Goal: Task Accomplishment & Management: Complete application form

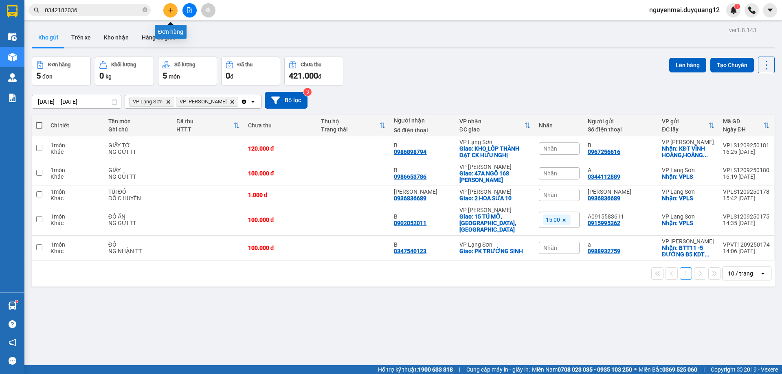
click at [172, 13] on button at bounding box center [170, 10] width 14 height 14
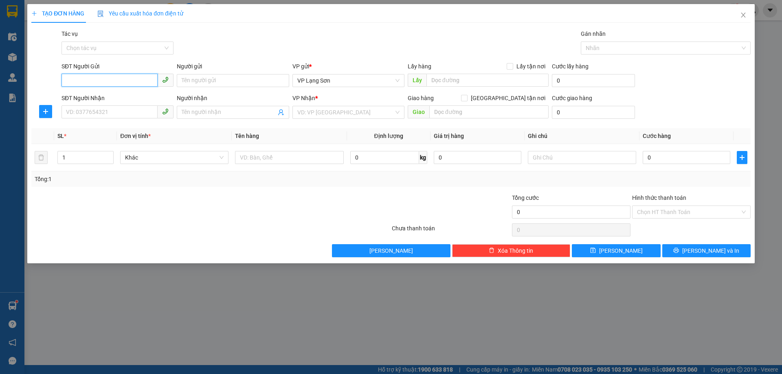
click at [124, 83] on input "SĐT Người Gửi" at bounding box center [109, 80] width 96 height 13
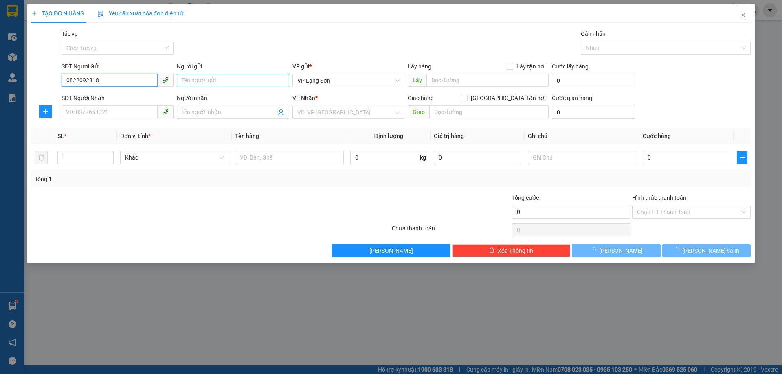
type input "0822092318"
click at [209, 83] on input "Người gửi" at bounding box center [233, 80] width 112 height 13
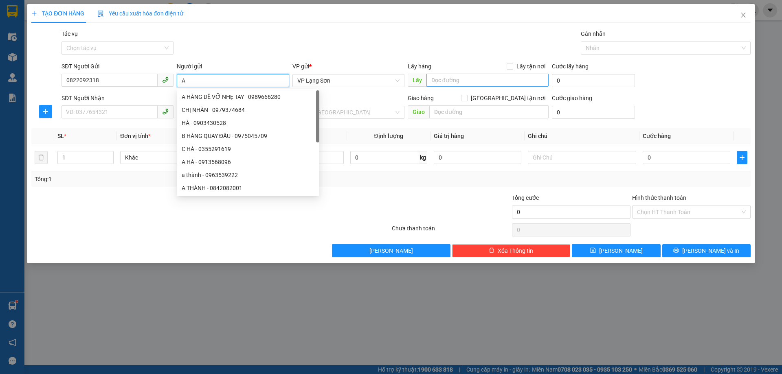
type input "A"
click at [467, 76] on input "text" at bounding box center [487, 80] width 122 height 13
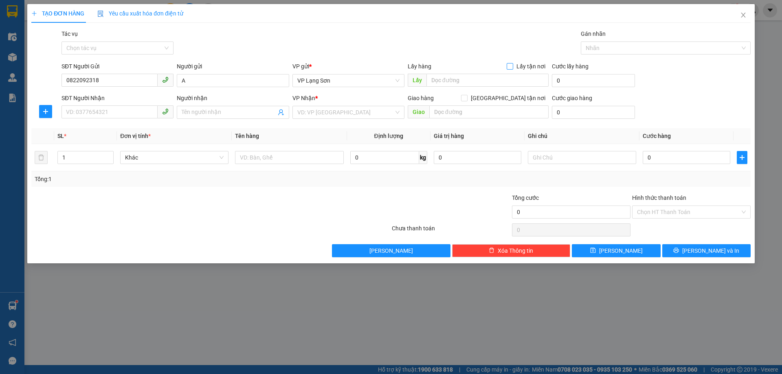
click at [511, 67] on input "Lấy tận nơi" at bounding box center [510, 66] width 6 height 6
checkbox input "true"
click at [497, 79] on input "text" at bounding box center [487, 80] width 122 height 13
type input "23 YẾT KIÊU"
click at [130, 104] on div "SĐT Người Nhận" at bounding box center [117, 100] width 112 height 12
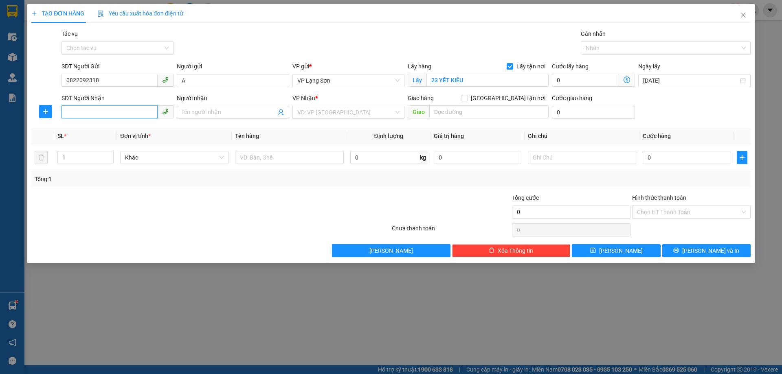
click at [127, 109] on input "SĐT Người Nhận" at bounding box center [109, 111] width 96 height 13
click at [467, 96] on input "[GEOGRAPHIC_DATA] tận nơi" at bounding box center [464, 98] width 6 height 6
checkbox input "true"
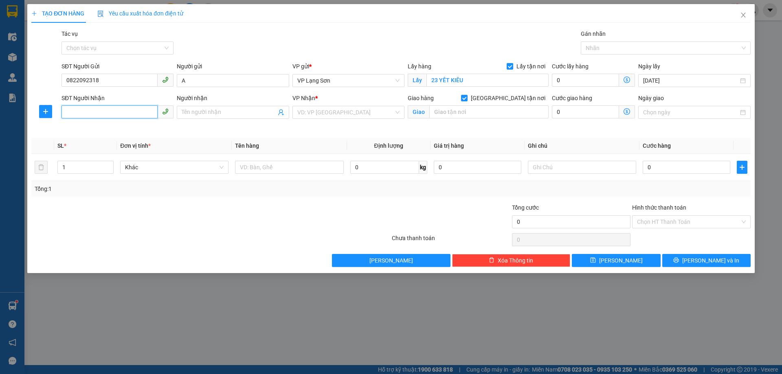
click at [104, 106] on input "SĐT Người Nhận" at bounding box center [109, 111] width 96 height 13
click at [283, 164] on input "text" at bounding box center [289, 167] width 108 height 13
type input "1 THÙNG ĐỒ"
click at [105, 107] on input "SĐT Người Nhận" at bounding box center [109, 111] width 96 height 13
click at [336, 81] on span "VP Lạng Sơn" at bounding box center [348, 81] width 102 height 12
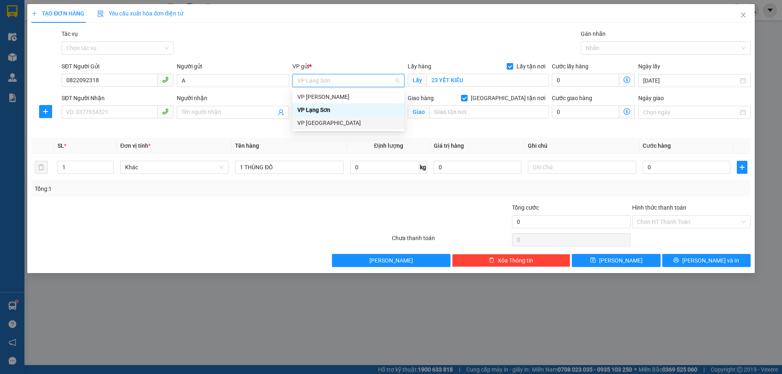
click at [289, 145] on th "Tên hàng" at bounding box center [289, 146] width 115 height 16
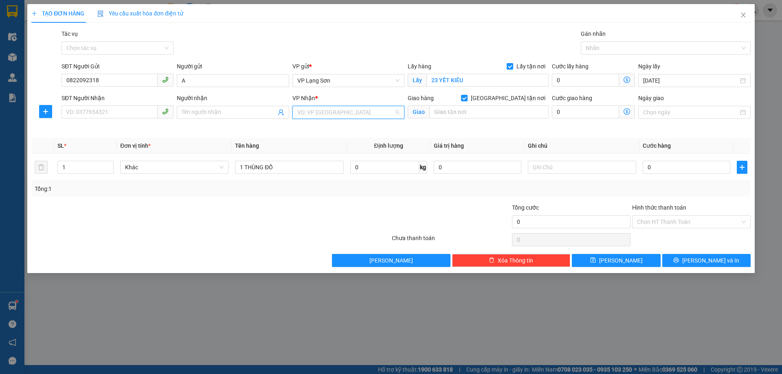
click at [336, 106] on input "search" at bounding box center [345, 112] width 97 height 12
click at [334, 129] on div "VP [PERSON_NAME]" at bounding box center [348, 128] width 102 height 9
click at [124, 114] on input "SĐT Người Nhận" at bounding box center [109, 111] width 96 height 13
click at [200, 113] on input "Người nhận" at bounding box center [229, 112] width 94 height 9
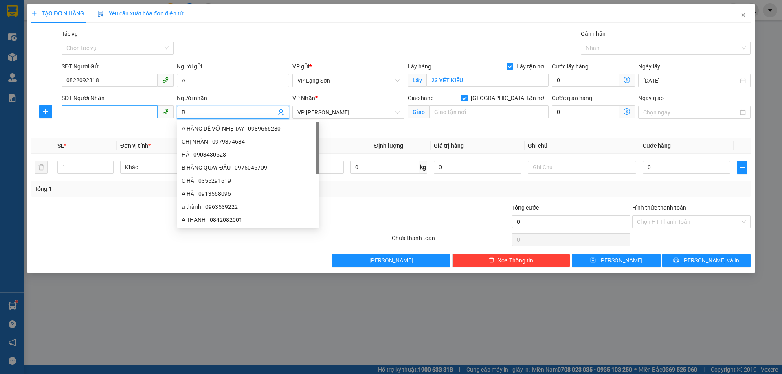
type input "B"
click at [129, 111] on input "SĐT Người Nhận" at bounding box center [109, 111] width 96 height 13
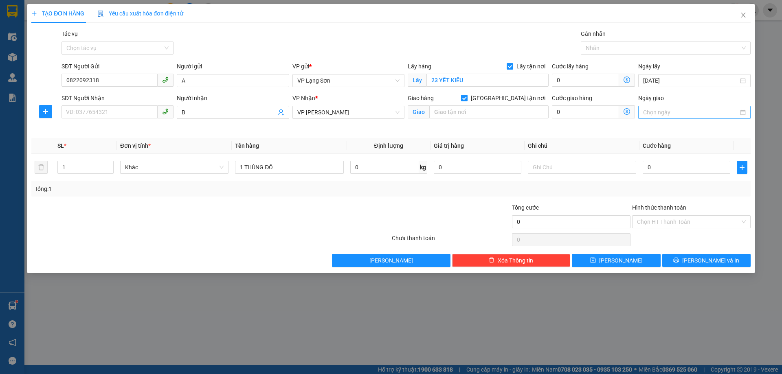
click at [697, 117] on div at bounding box center [694, 112] width 112 height 13
type input "[DATE]"
click at [723, 173] on div "12" at bounding box center [724, 172] width 10 height 10
click at [102, 115] on input "SĐT Người Nhận" at bounding box center [109, 111] width 96 height 13
type input "0983537399"
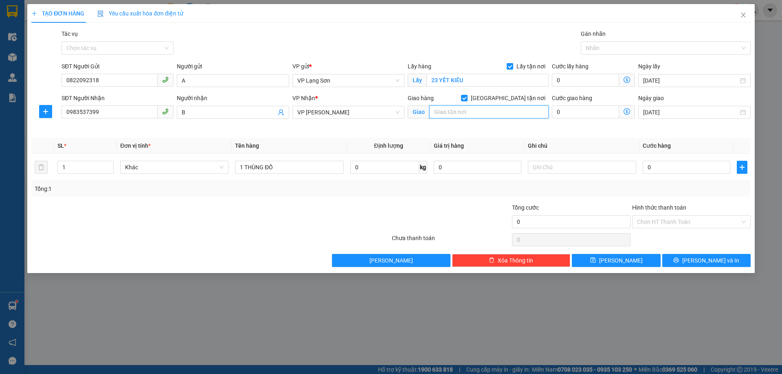
click at [482, 116] on input "text" at bounding box center [488, 111] width 119 height 13
type input "[GEOGRAPHIC_DATA]"
click at [559, 167] on input "text" at bounding box center [582, 167] width 108 height 13
click at [684, 169] on input "0" at bounding box center [687, 167] width 88 height 13
click at [551, 165] on input "text" at bounding box center [582, 167] width 108 height 13
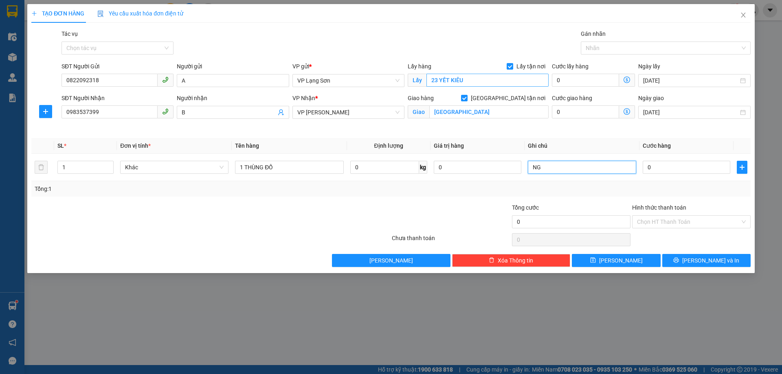
type input "NG"
click at [484, 79] on input "23 YẾT KIÊU" at bounding box center [487, 80] width 122 height 13
type input "23 YẾT KIÊU (VPLS)"
drag, startPoint x: 563, startPoint y: 173, endPoint x: 566, endPoint y: 169, distance: 5.1
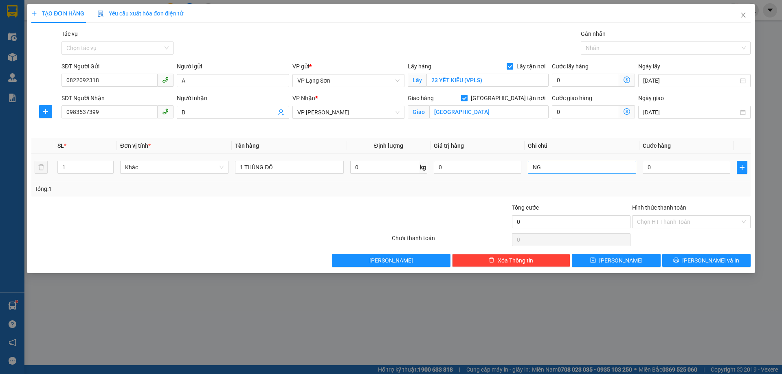
click at [564, 171] on div "NG" at bounding box center [582, 167] width 108 height 16
click at [568, 165] on input "NG" at bounding box center [582, 167] width 108 height 13
type input "NG NHẬN TT"
click at [665, 173] on input "0" at bounding box center [687, 167] width 88 height 13
type input "1"
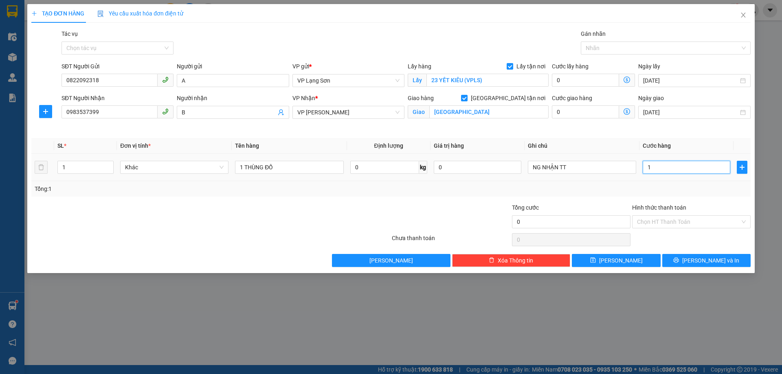
type input "1"
type input "10"
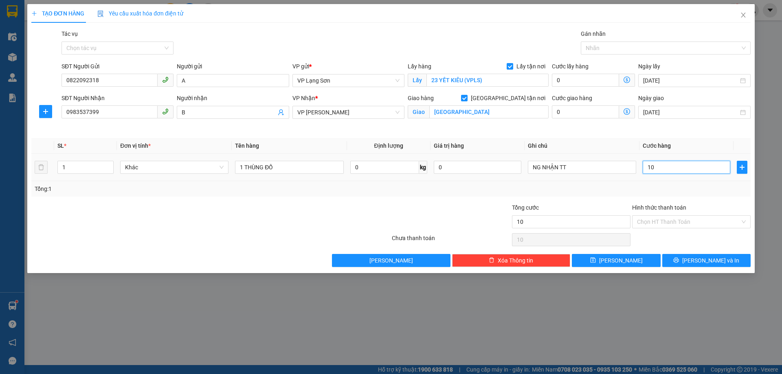
type input "100"
type input "100.000"
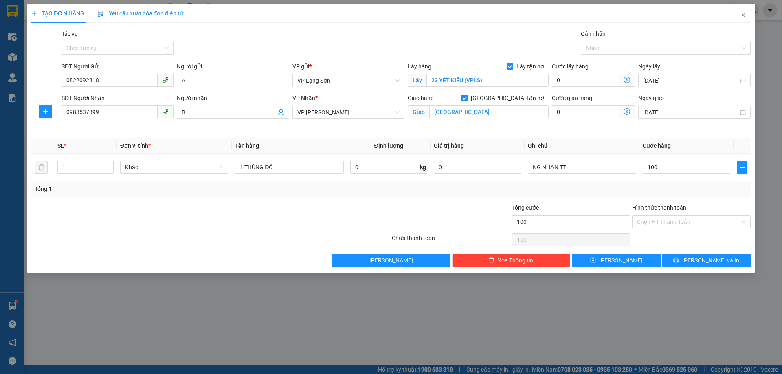
type input "100.000"
click at [647, 189] on div "Tổng: 1" at bounding box center [391, 188] width 713 height 9
click at [624, 262] on span "[PERSON_NAME]" at bounding box center [621, 260] width 44 height 9
checkbox input "false"
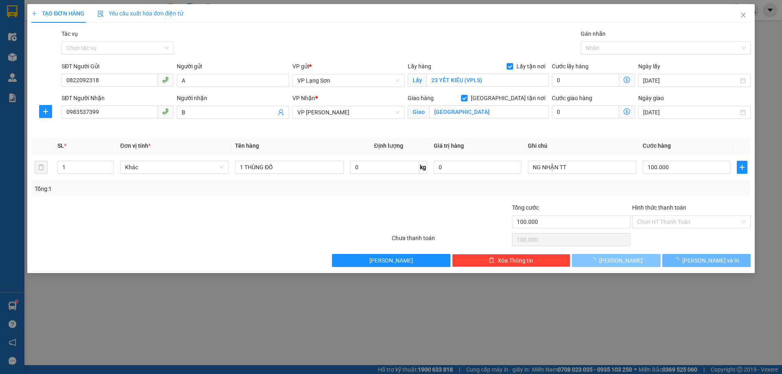
type input "0"
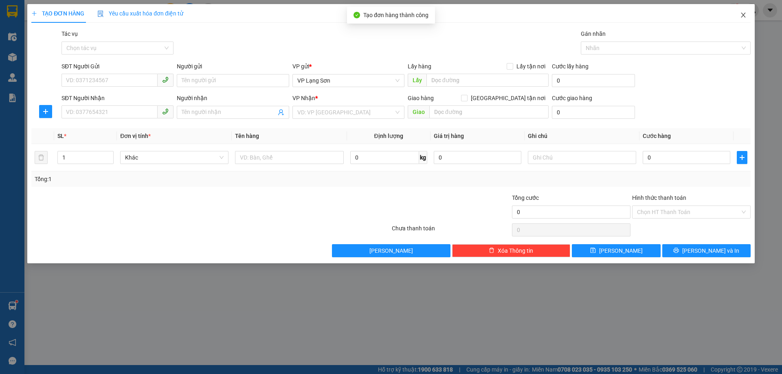
click at [741, 14] on icon "close" at bounding box center [743, 15] width 4 height 5
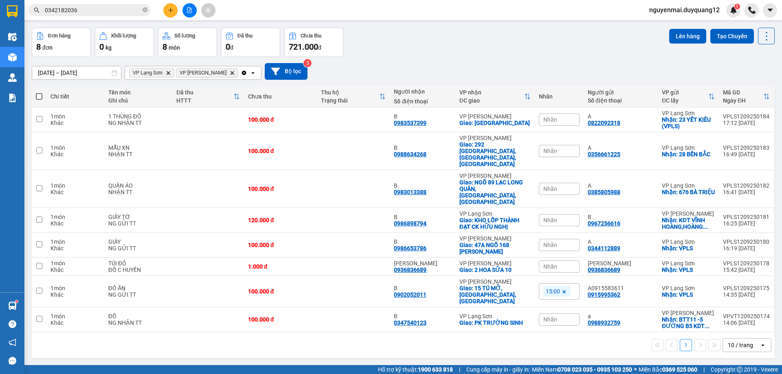
scroll to position [37, 0]
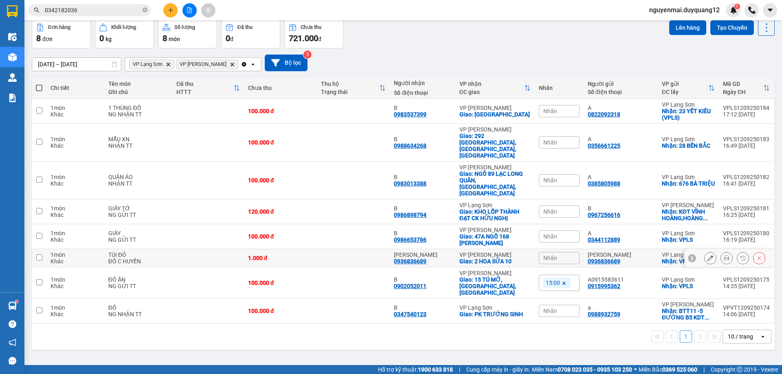
click at [40, 254] on input "checkbox" at bounding box center [39, 257] width 6 height 6
checkbox input "true"
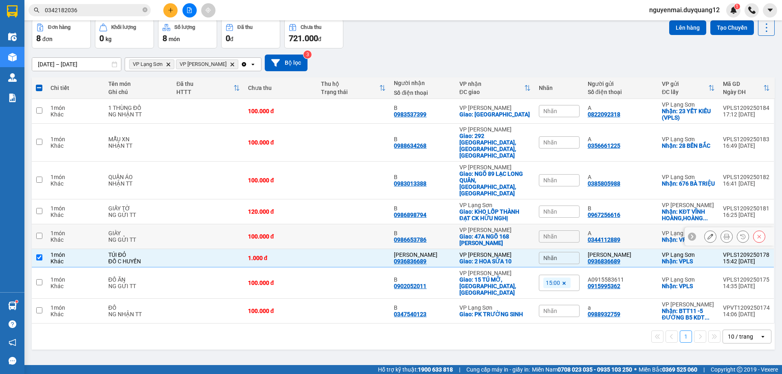
click at [40, 233] on input "checkbox" at bounding box center [39, 236] width 6 height 6
checkbox input "true"
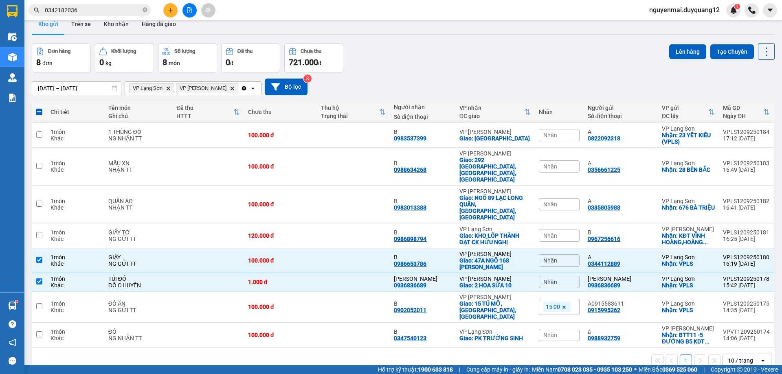
scroll to position [0, 0]
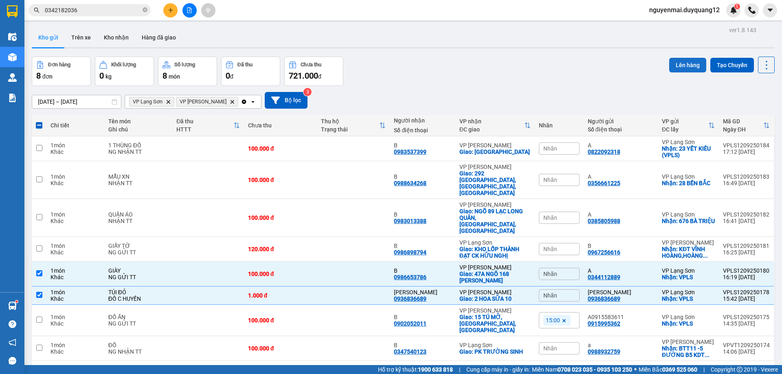
click at [679, 67] on button "Lên hàng" at bounding box center [687, 65] width 37 height 15
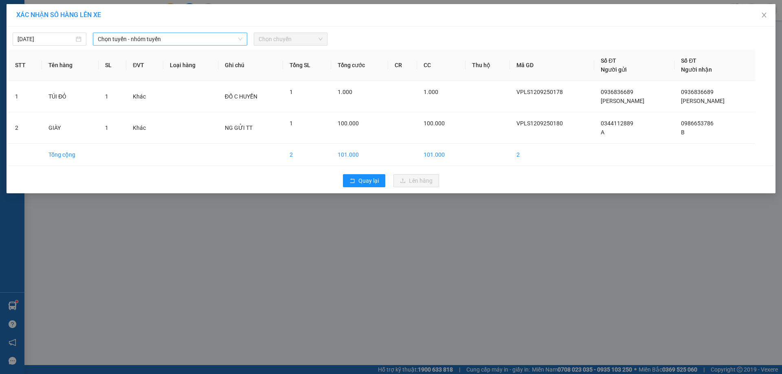
click at [182, 35] on span "Chọn tuyến - nhóm tuyến" at bounding box center [170, 39] width 145 height 12
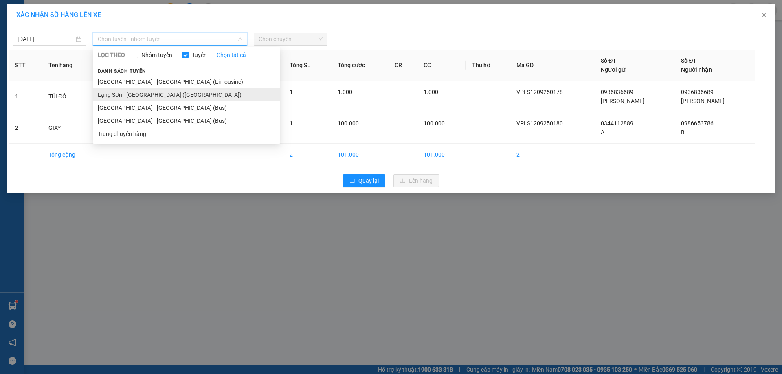
click at [174, 91] on li "Lạng Sơn - [GEOGRAPHIC_DATA] ([GEOGRAPHIC_DATA])" at bounding box center [186, 94] width 187 height 13
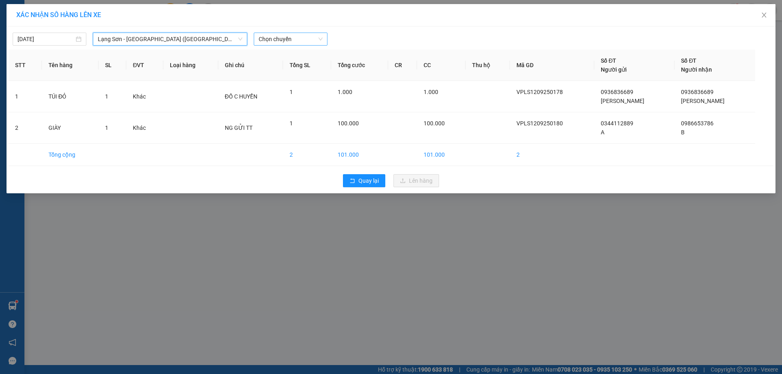
click at [303, 41] on span "Chọn chuyến" at bounding box center [291, 39] width 64 height 12
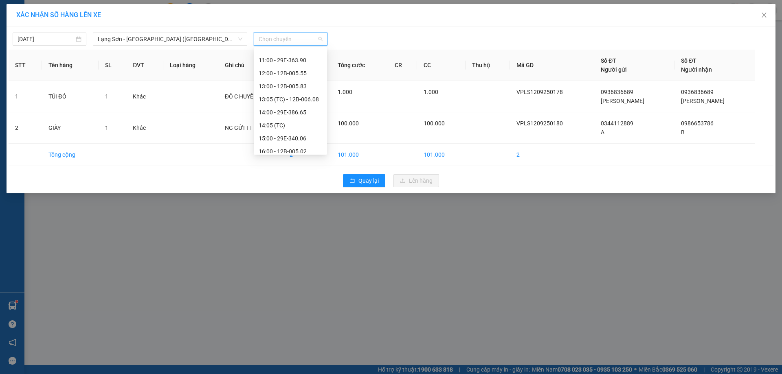
scroll to position [143, 0]
click at [303, 128] on div "17:00 - 12B-005.60" at bounding box center [290, 133] width 73 height 13
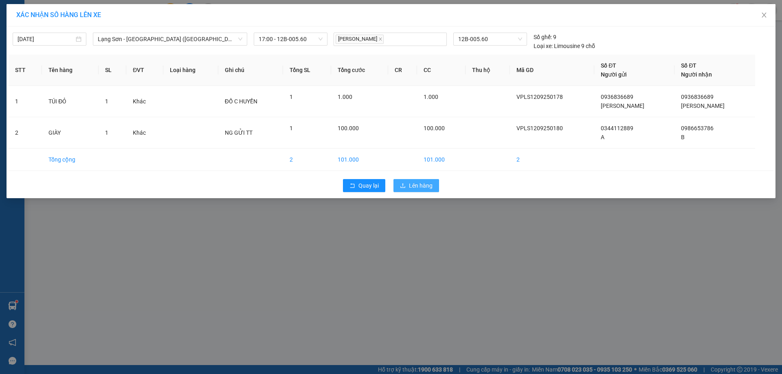
click at [421, 184] on span "Lên hàng" at bounding box center [421, 185] width 24 height 9
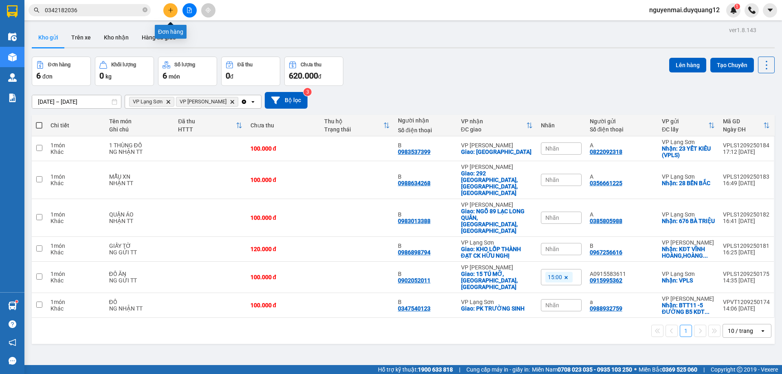
click at [169, 8] on icon "plus" at bounding box center [171, 10] width 6 height 6
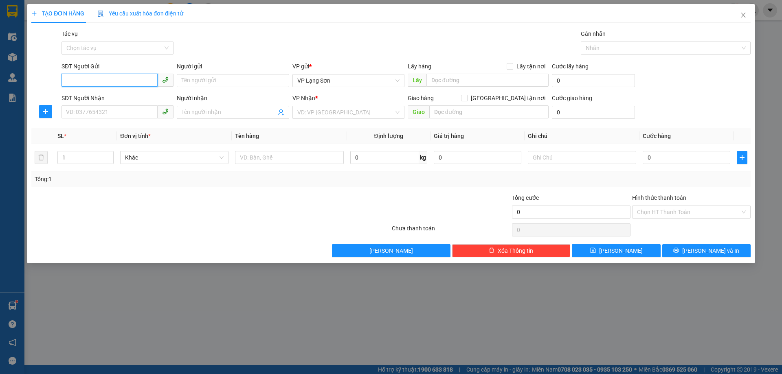
paste input "0333763135"
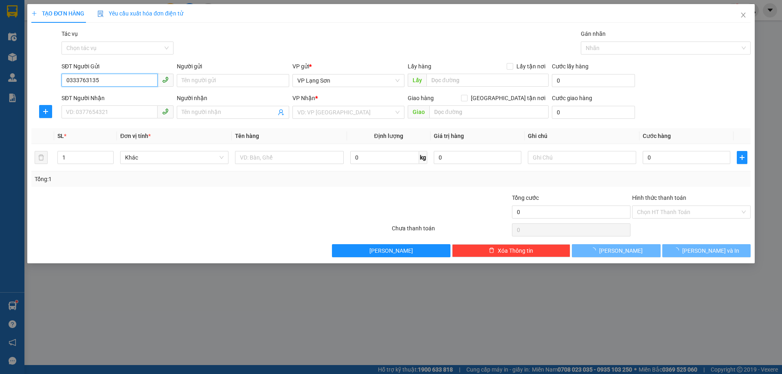
type input "0333763135"
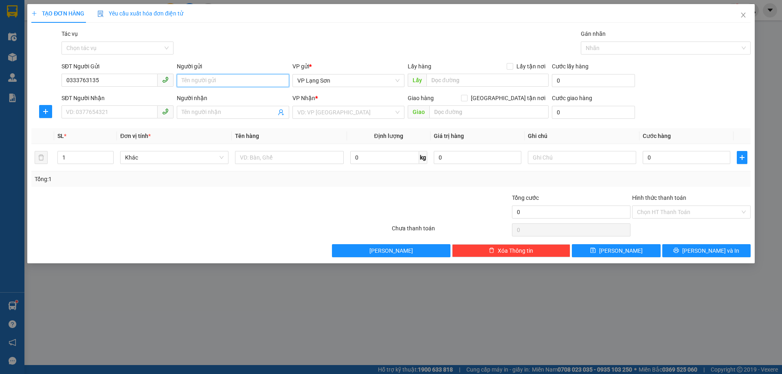
click at [228, 78] on input "Người gửi" at bounding box center [233, 80] width 112 height 13
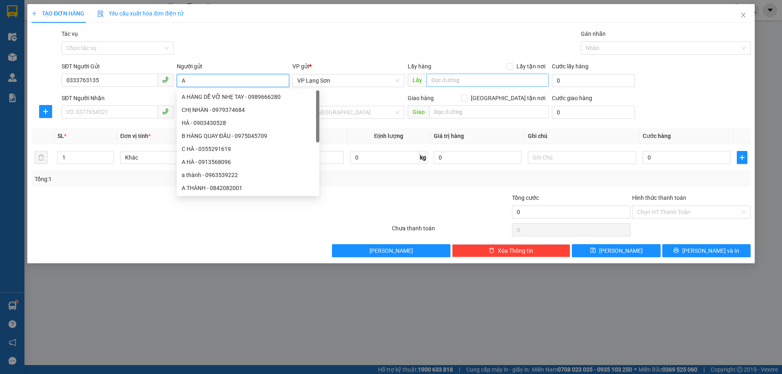
type input "A"
click at [452, 82] on input "text" at bounding box center [487, 80] width 122 height 13
paste input "cổng cấp 1 cao lộc"
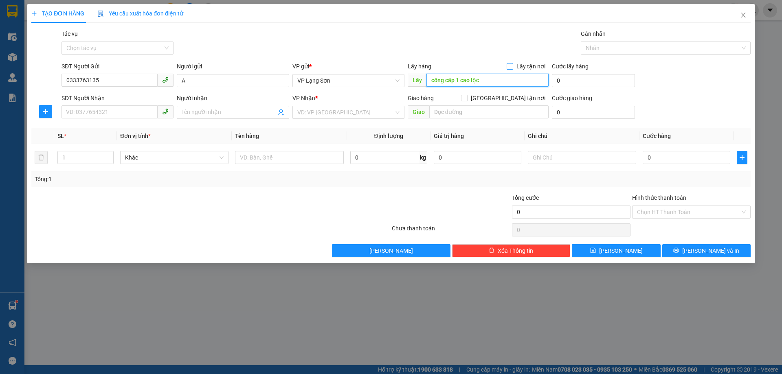
type input "cổng cấp 1 cao lộc"
click at [512, 68] on input "Lấy tận nơi" at bounding box center [510, 66] width 6 height 6
checkbox input "true"
click at [129, 114] on input "SĐT Người Nhận" at bounding box center [109, 111] width 96 height 13
paste input "0354434122"
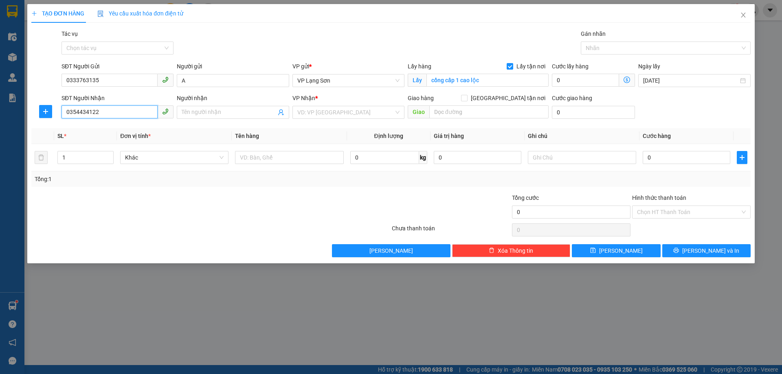
type input "0354434122"
click at [459, 107] on input "text" at bounding box center [488, 111] width 119 height 13
paste input "750 [PERSON_NAME]"
type input "750 [PERSON_NAME]"
click at [467, 97] on input "[GEOGRAPHIC_DATA] tận nơi" at bounding box center [464, 98] width 6 height 6
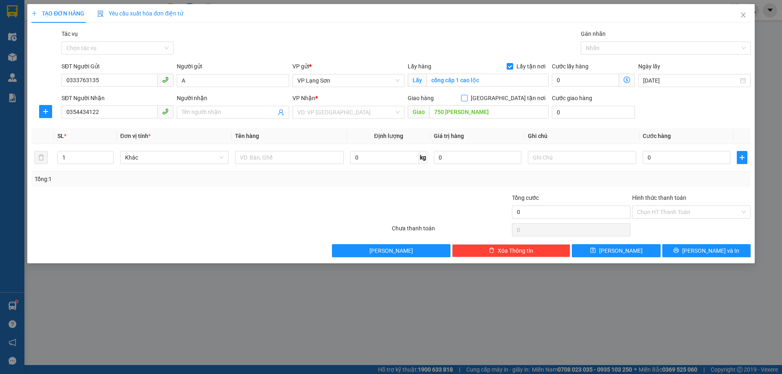
checkbox input "true"
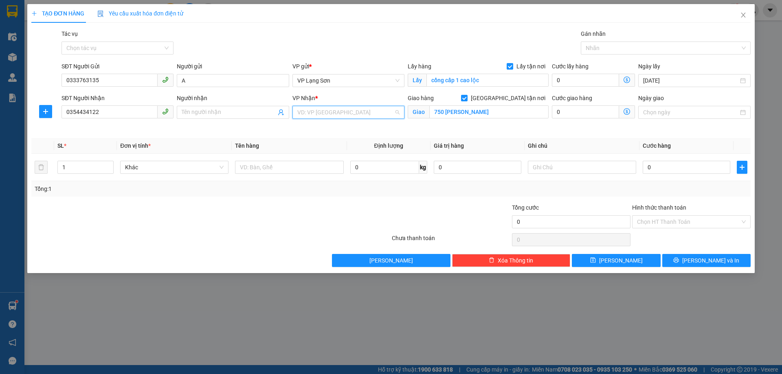
click at [344, 112] on input "search" at bounding box center [345, 112] width 97 height 12
click at [327, 129] on div "VP [PERSON_NAME]" at bounding box center [348, 128] width 102 height 9
click at [201, 118] on span at bounding box center [233, 112] width 112 height 13
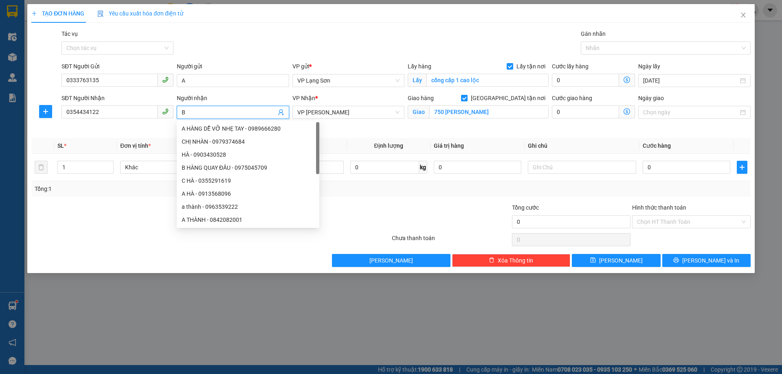
type input "B"
click at [687, 105] on div "Ngày giao" at bounding box center [694, 100] width 112 height 12
click at [683, 114] on input "Ngày giao" at bounding box center [690, 112] width 95 height 9
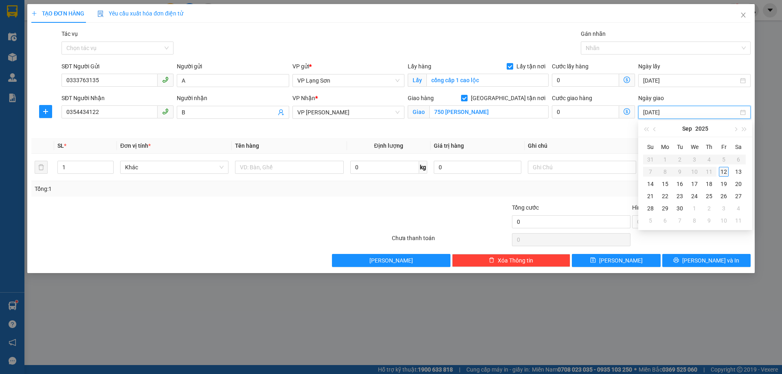
type input "[DATE]"
click at [724, 171] on div "12" at bounding box center [724, 172] width 10 height 10
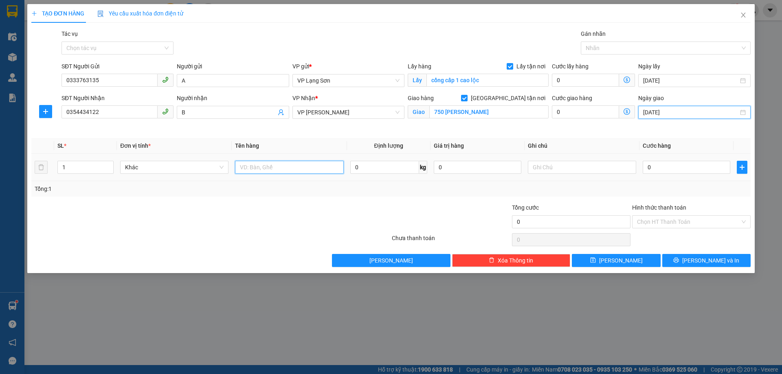
click at [265, 163] on input "text" at bounding box center [289, 167] width 108 height 13
type input "1 BAO GẠO"
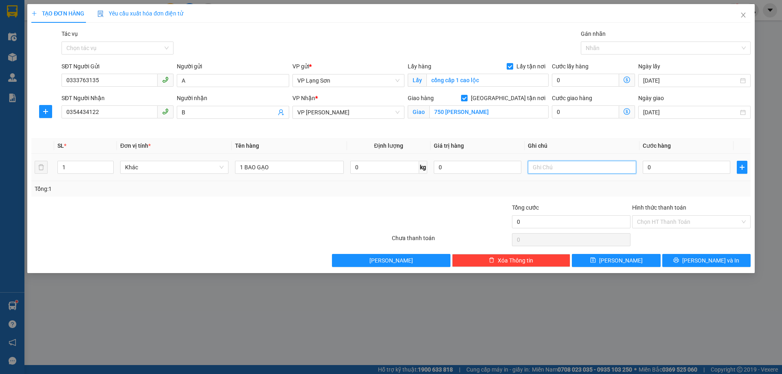
click at [559, 170] on input "text" at bounding box center [582, 167] width 108 height 13
drag, startPoint x: 554, startPoint y: 166, endPoint x: 431, endPoint y: 161, distance: 123.1
click at [439, 162] on tr "1 Khác 1 BAO GẠO 0 kg 0 100 0" at bounding box center [390, 167] width 719 height 27
type input "NG GỬI TT"
click at [701, 174] on div "0" at bounding box center [687, 167] width 88 height 16
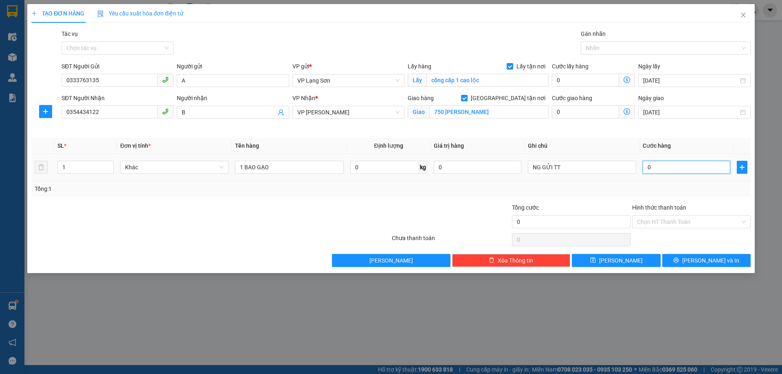
click at [696, 167] on input "0" at bounding box center [687, 167] width 88 height 13
type input "1"
type input "10"
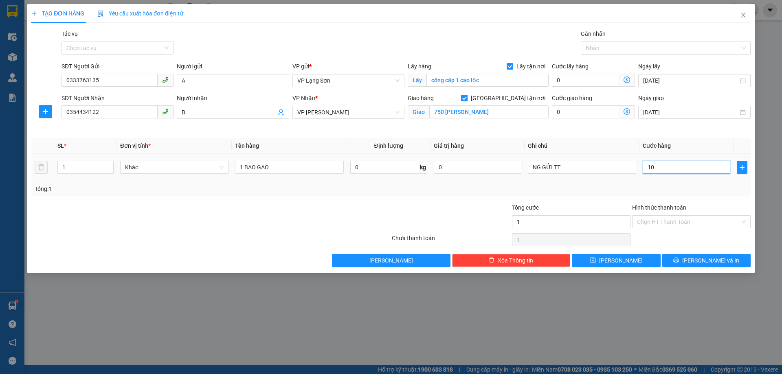
type input "10"
type input "100"
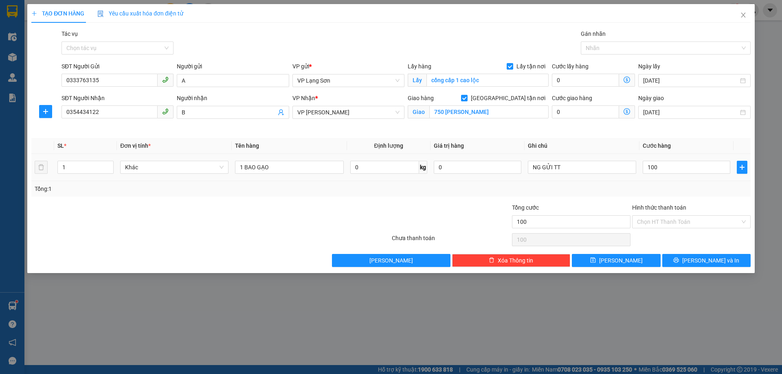
click at [647, 185] on div "Tổng: 1" at bounding box center [391, 188] width 713 height 9
type input "100.000"
click at [620, 250] on div "Transit Pickup Surcharge Ids Transit Deliver Surcharge Ids Transit Deliver Surc…" at bounding box center [390, 148] width 719 height 238
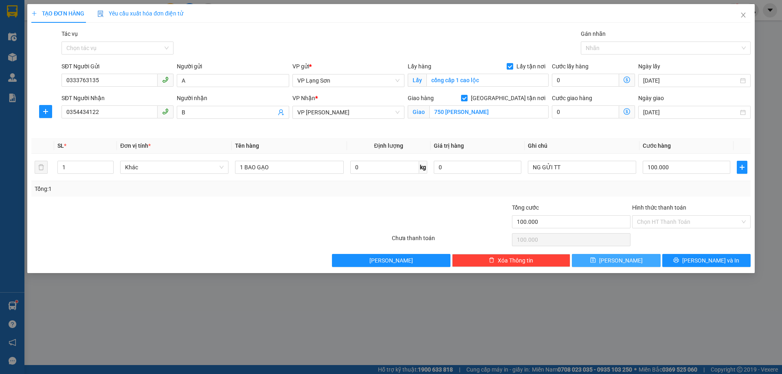
click at [616, 259] on span "[PERSON_NAME]" at bounding box center [621, 260] width 44 height 9
checkbox input "false"
type input "0"
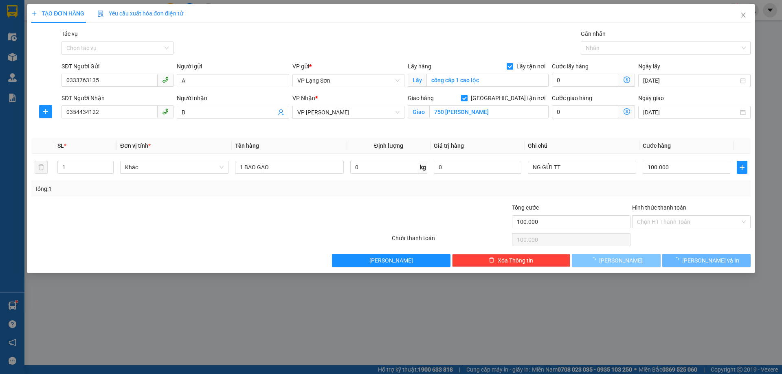
type input "0"
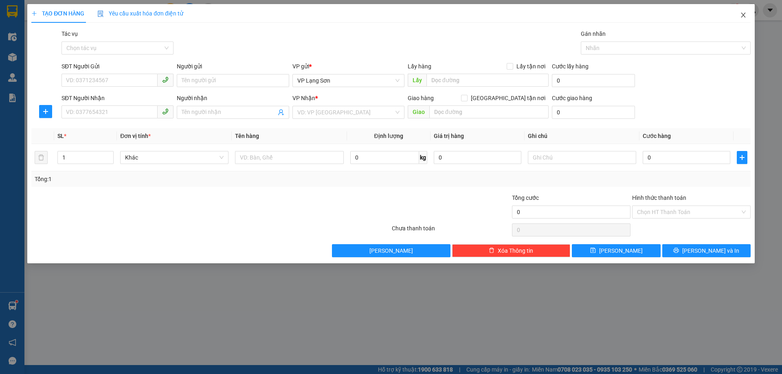
click at [741, 14] on icon "close" at bounding box center [743, 15] width 7 height 7
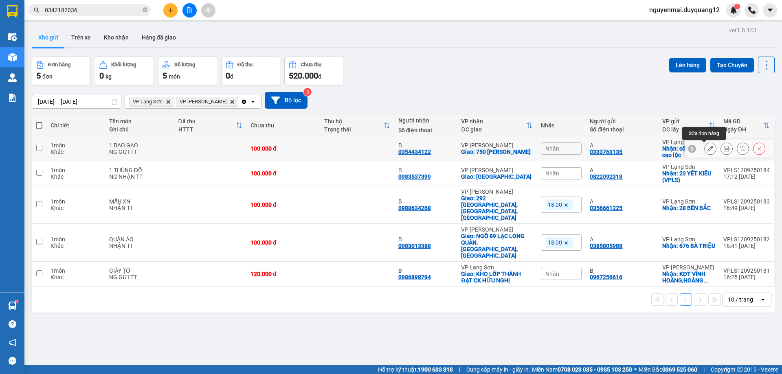
click at [707, 149] on icon at bounding box center [710, 149] width 6 height 6
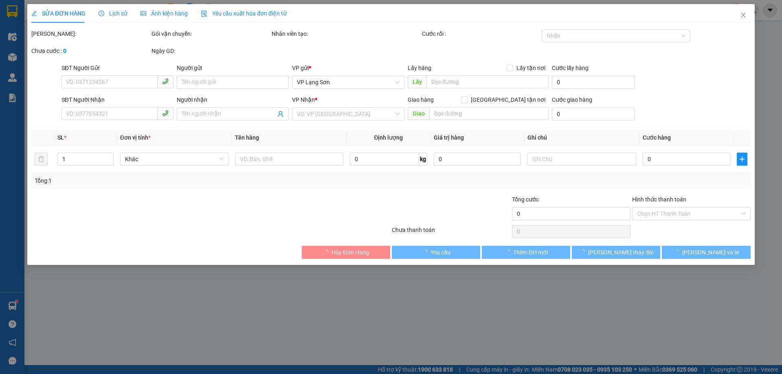
type input "0333763135"
type input "A"
checkbox input "true"
type input "cổng cấp 1 cao lộc"
type input "0354434122"
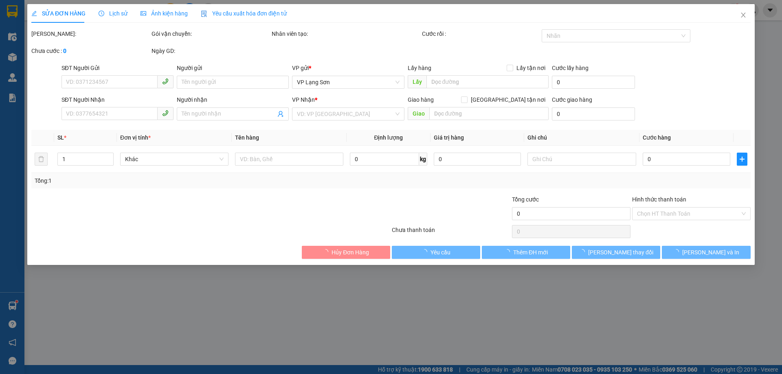
type input "B"
checkbox input "true"
type input "750 [PERSON_NAME]"
type input "100.000"
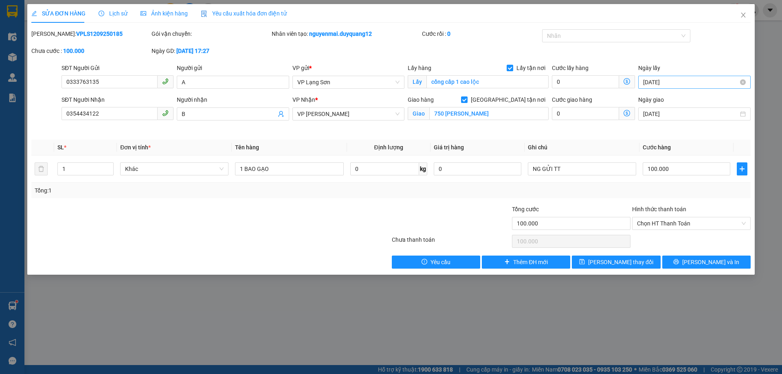
click at [696, 82] on input "[DATE]" at bounding box center [690, 82] width 95 height 9
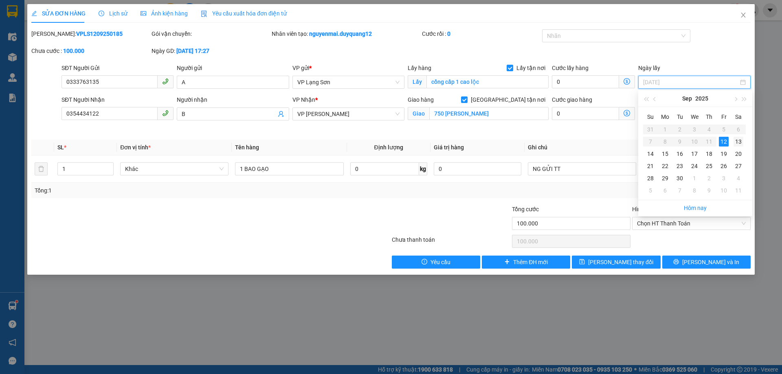
type input "[DATE]"
click at [737, 142] on div "13" at bounding box center [738, 142] width 10 height 10
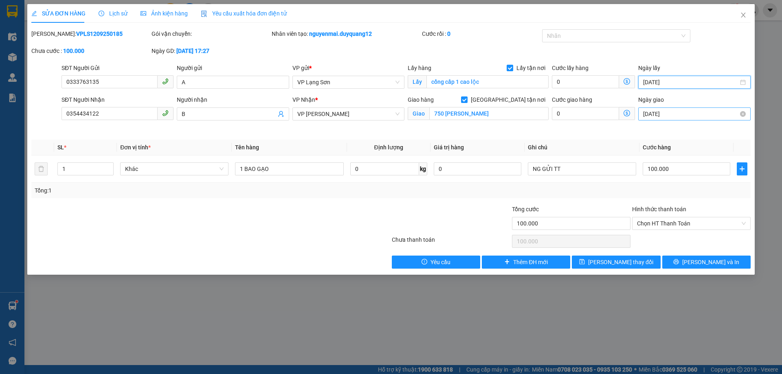
click at [681, 111] on input "[DATE]" at bounding box center [690, 114] width 95 height 9
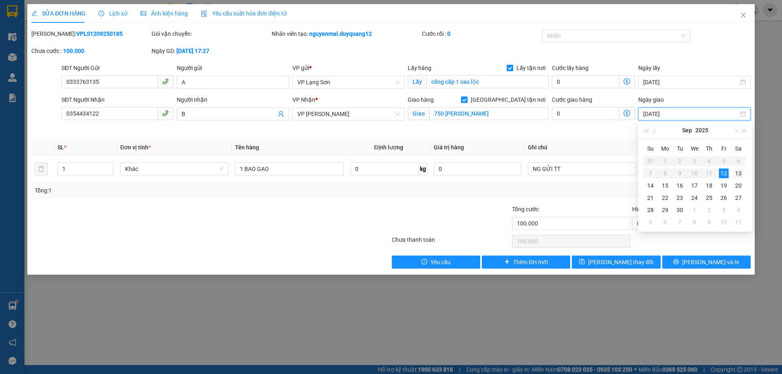
type input "[DATE]"
click at [740, 177] on div "13" at bounding box center [738, 174] width 10 height 10
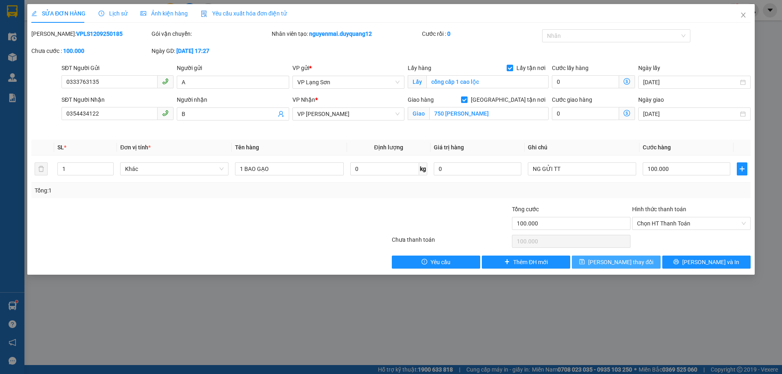
click at [610, 259] on span "[PERSON_NAME] thay đổi" at bounding box center [620, 262] width 65 height 9
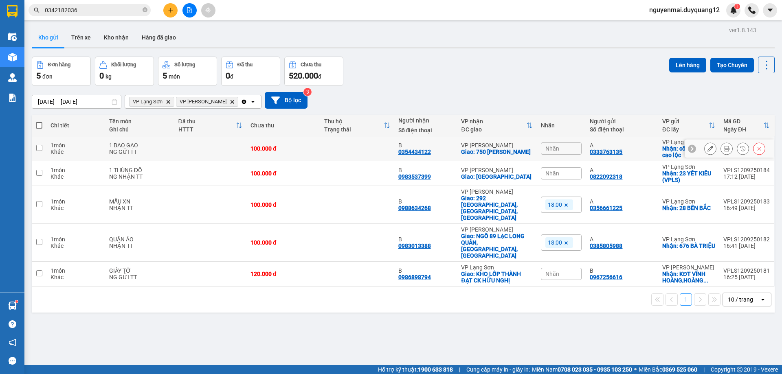
click at [707, 149] on icon at bounding box center [710, 149] width 6 height 6
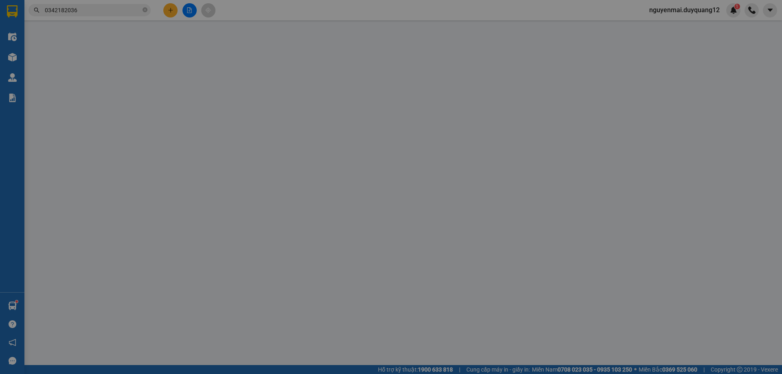
type input "0333763135"
type input "A"
checkbox input "true"
type input "cổng cấp 1 cao lộc"
type input "0354434122"
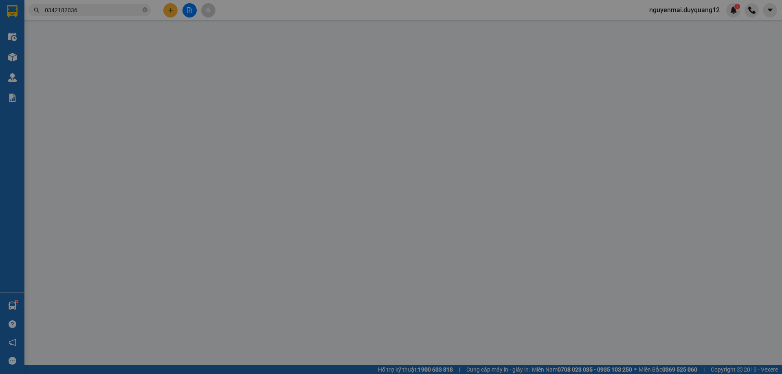
type input "B"
checkbox input "true"
type input "750 [PERSON_NAME]"
type input "100.000"
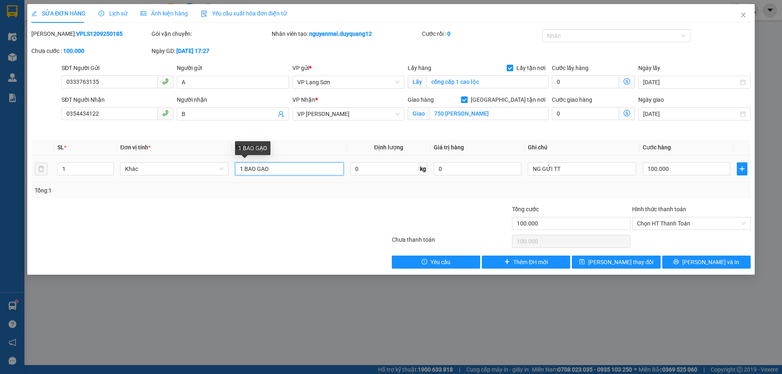
click at [298, 171] on input "1 BAO GẠO" at bounding box center [289, 168] width 108 height 13
type input "1 BAO GẠO (GỬI SÁNG 13/9)"
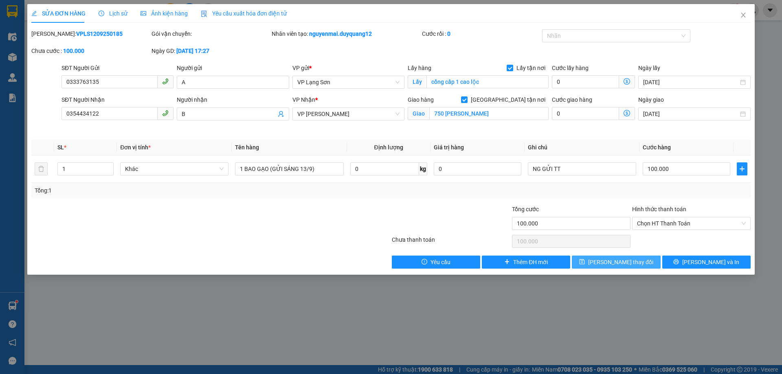
click at [630, 261] on span "[PERSON_NAME] thay đổi" at bounding box center [620, 262] width 65 height 9
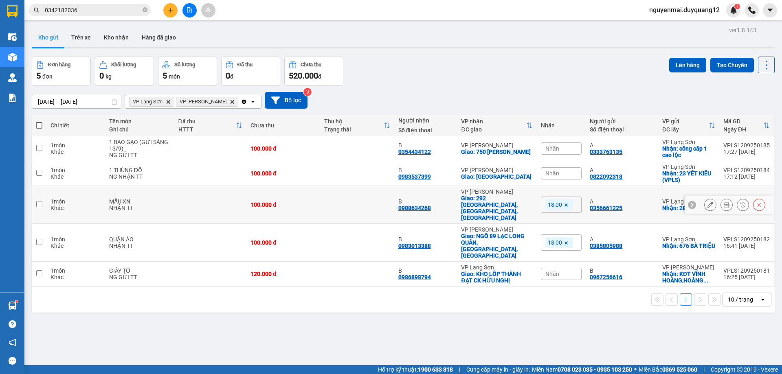
click at [40, 201] on input "checkbox" at bounding box center [39, 204] width 6 height 6
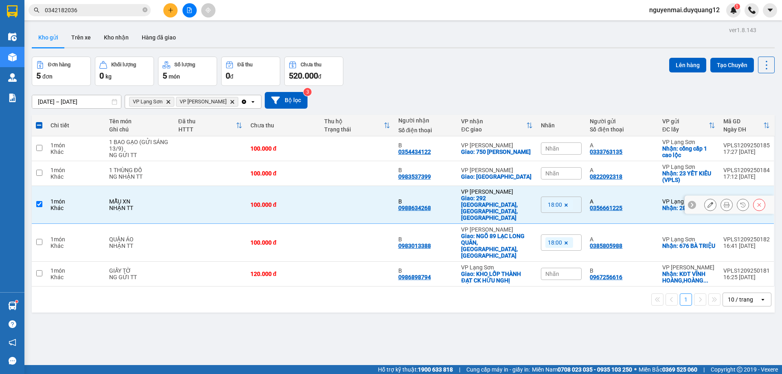
click at [40, 201] on td at bounding box center [39, 205] width 15 height 38
checkbox input "false"
